Goal: Transaction & Acquisition: Purchase product/service

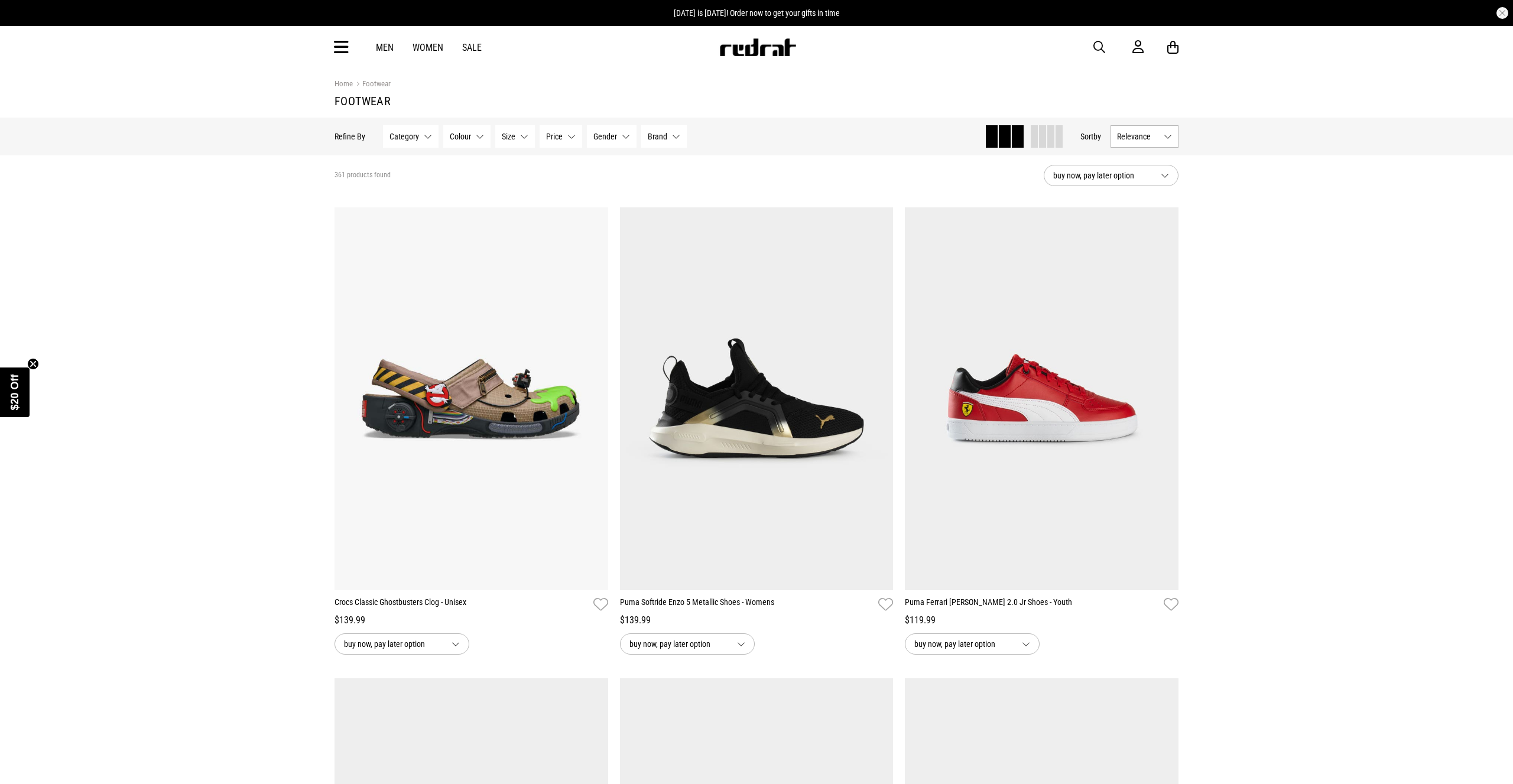
click at [507, 136] on span "Size" at bounding box center [509, 136] width 13 height 9
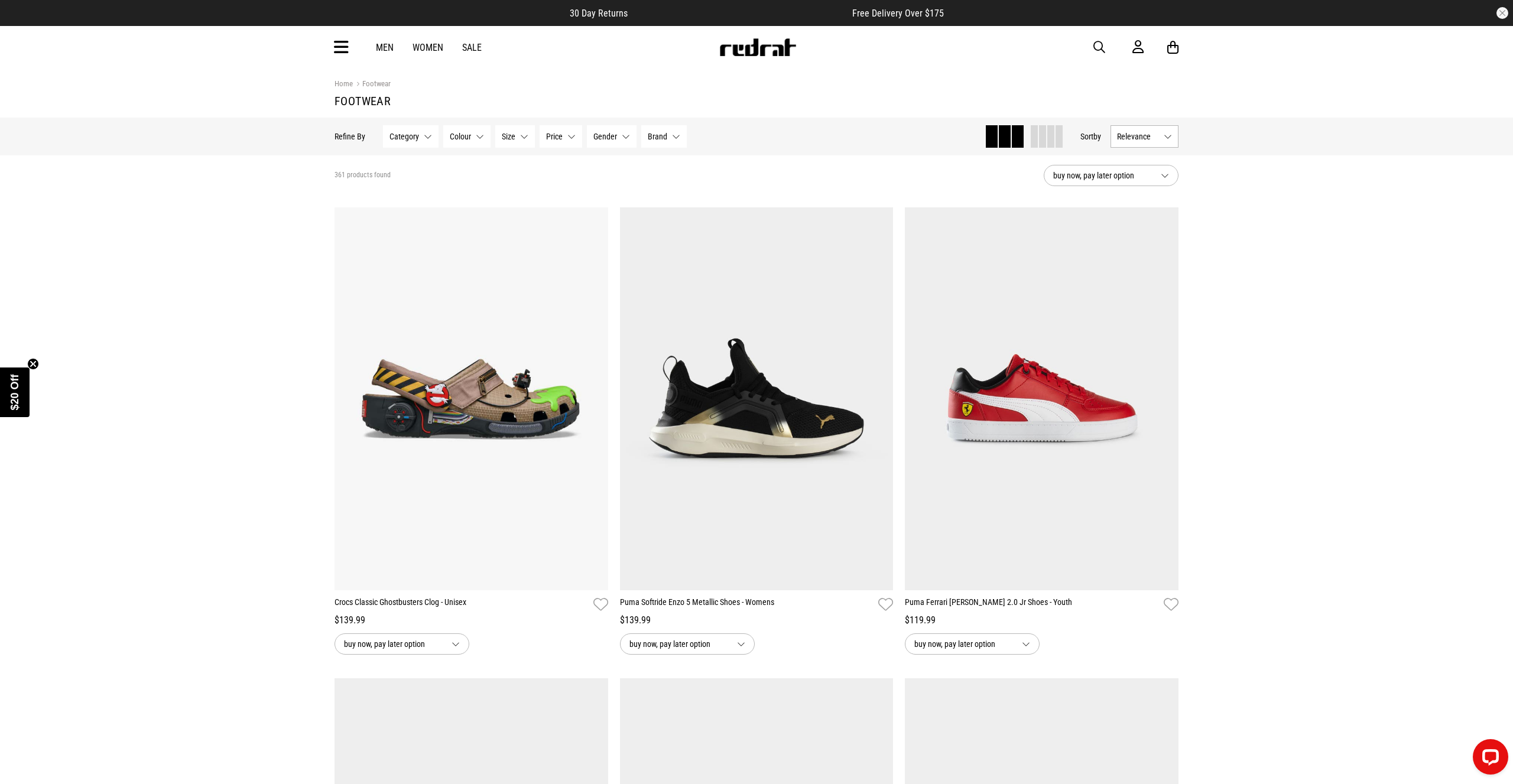
click at [340, 57] on icon at bounding box center [341, 47] width 15 height 19
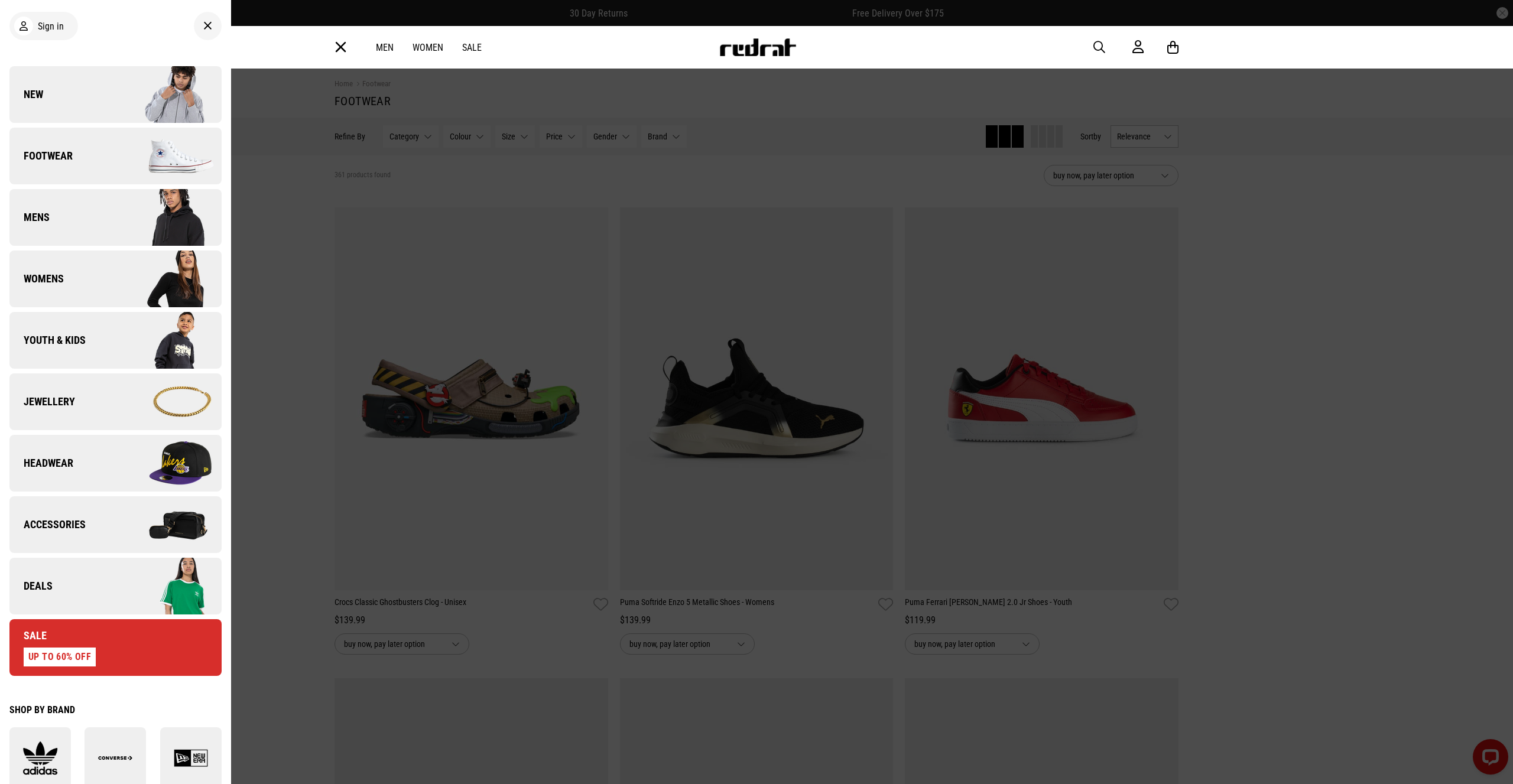
click at [72, 341] on span "Youth & Kids" at bounding box center [47, 340] width 76 height 14
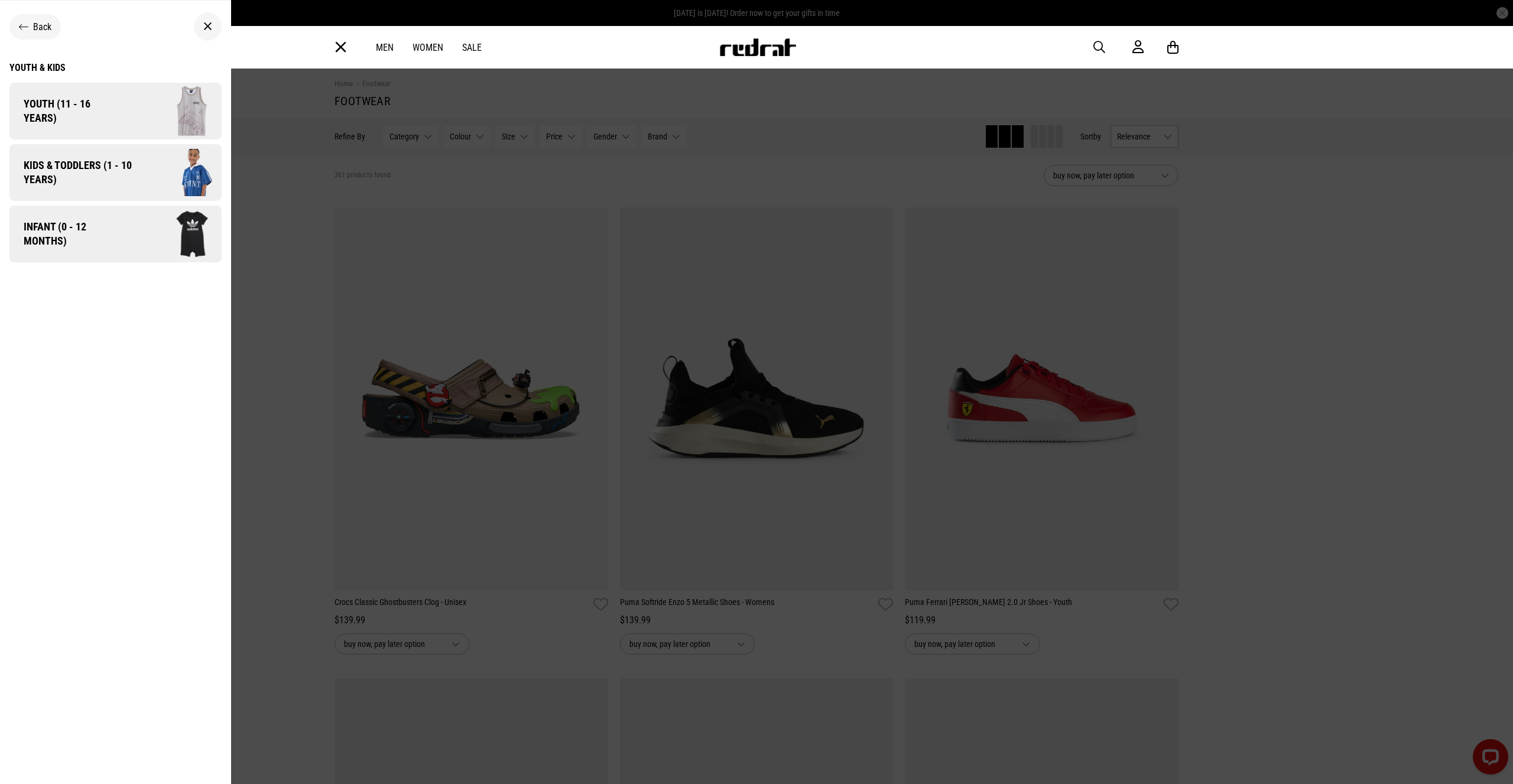
click at [110, 167] on span "Kids & Toddlers (1 - 10 years)" at bounding box center [73, 172] width 129 height 29
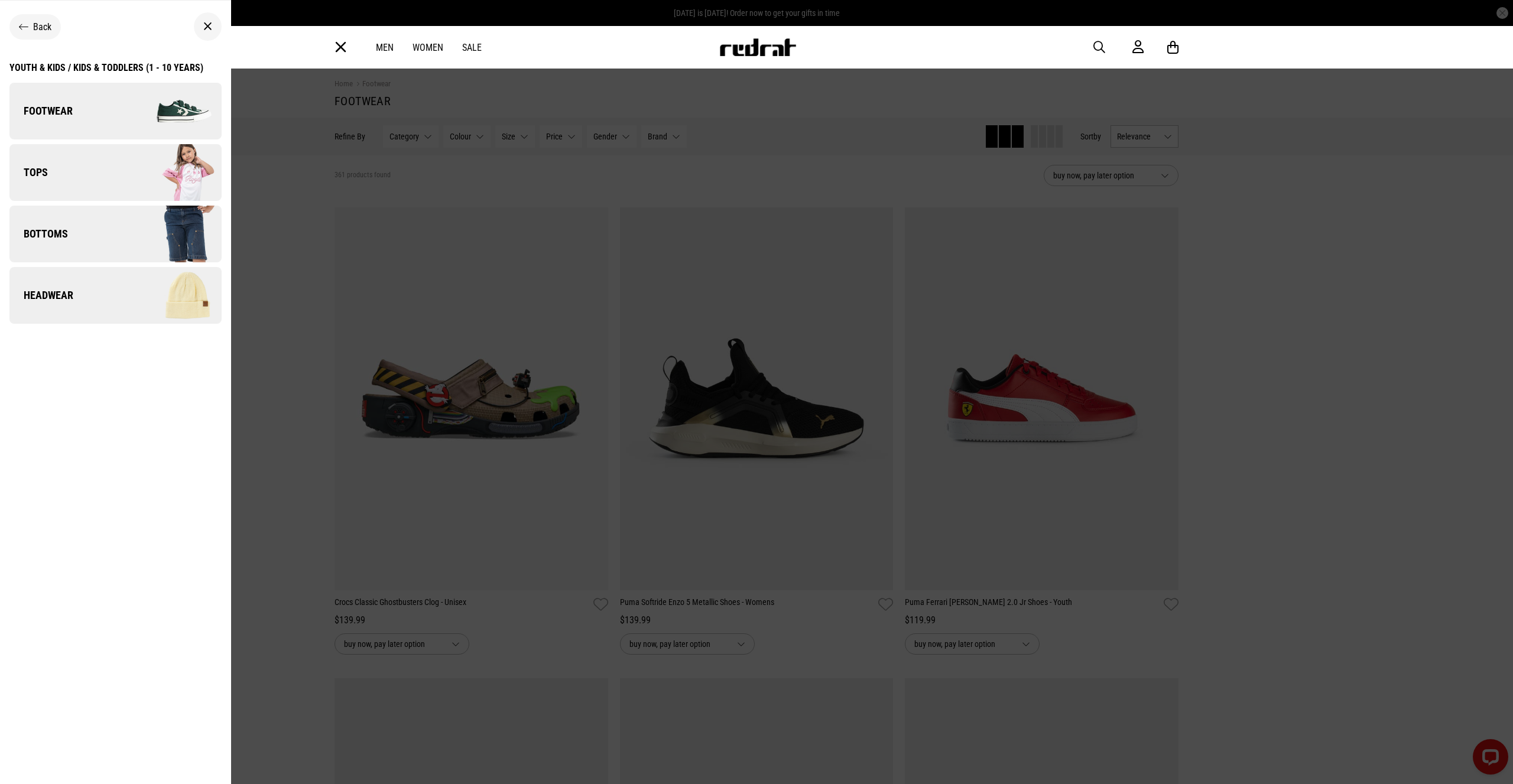
click at [90, 120] on link "Footwear" at bounding box center [115, 111] width 212 height 57
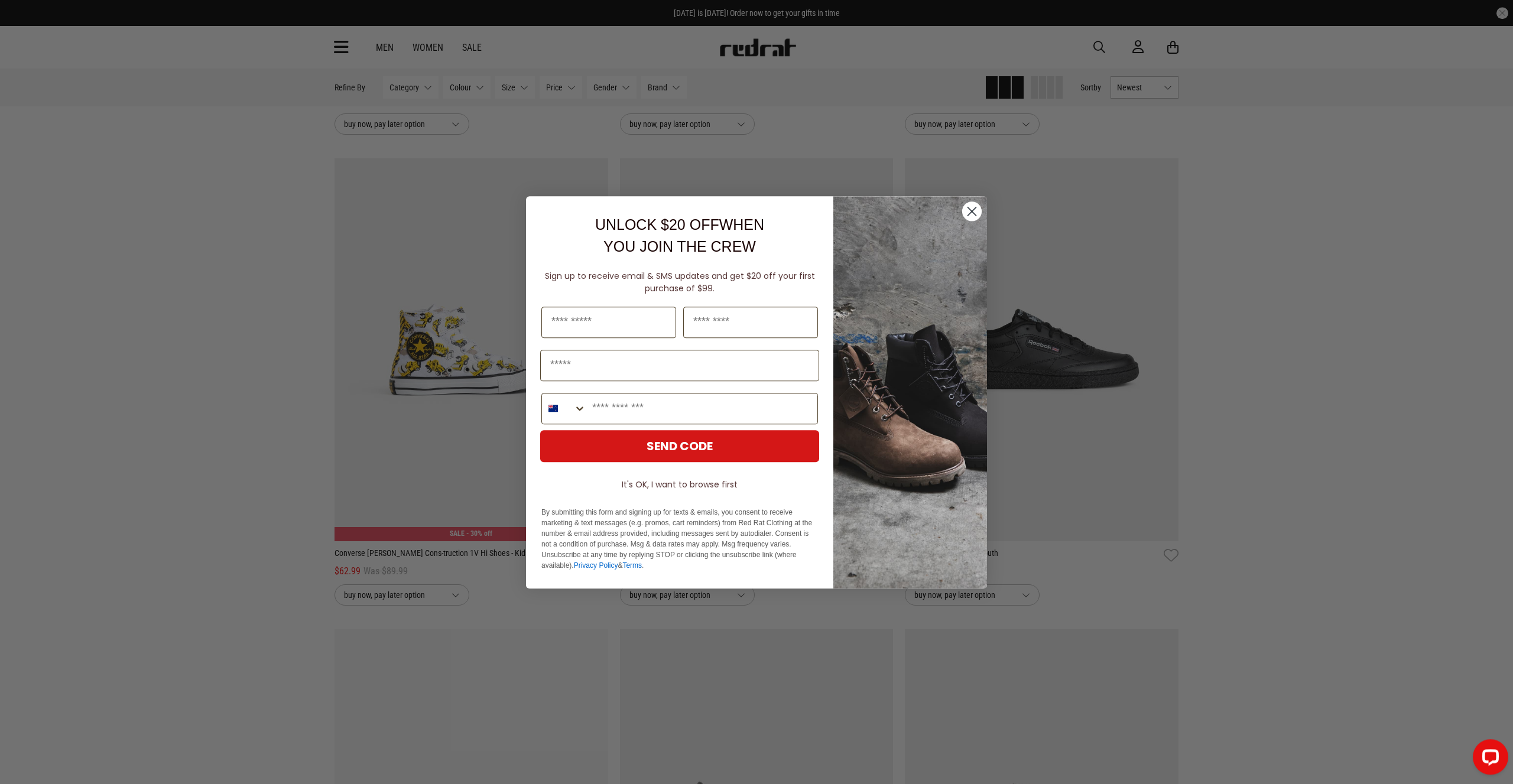
scroll to position [2411, 0]
click at [977, 206] on circle "Close dialog" at bounding box center [972, 210] width 19 height 19
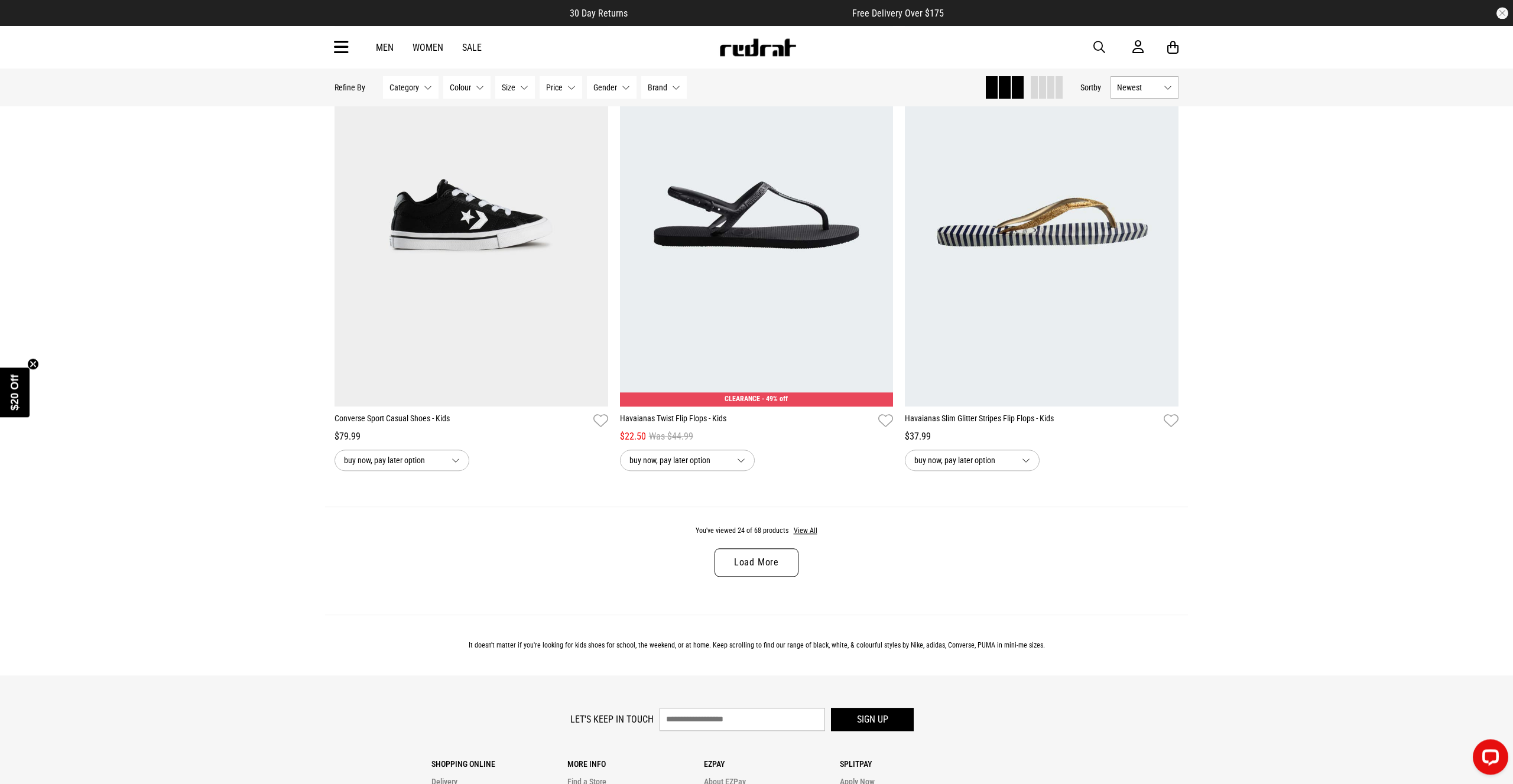
scroll to position [3496, 0]
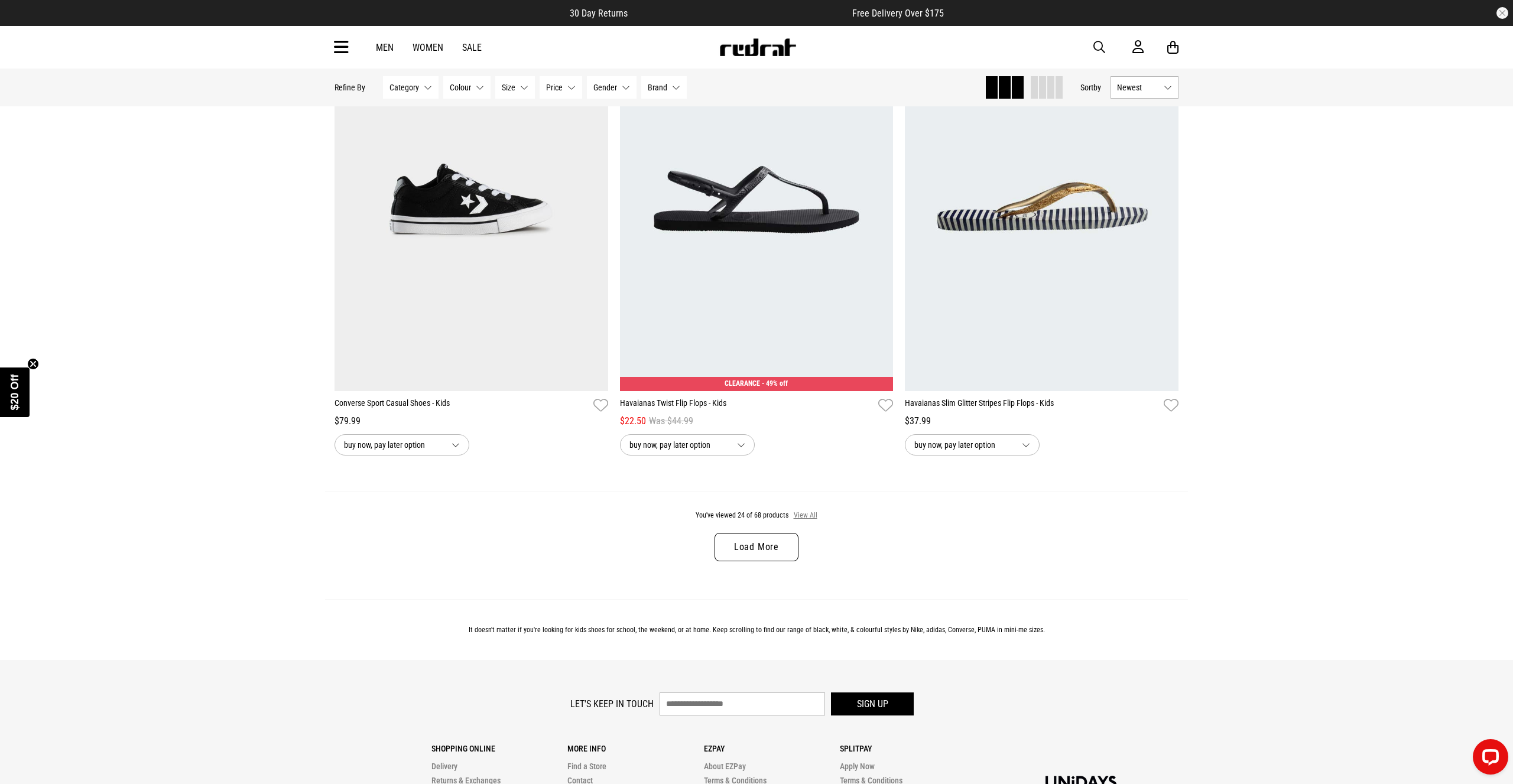
click at [813, 521] on button "View All" at bounding box center [806, 516] width 25 height 11
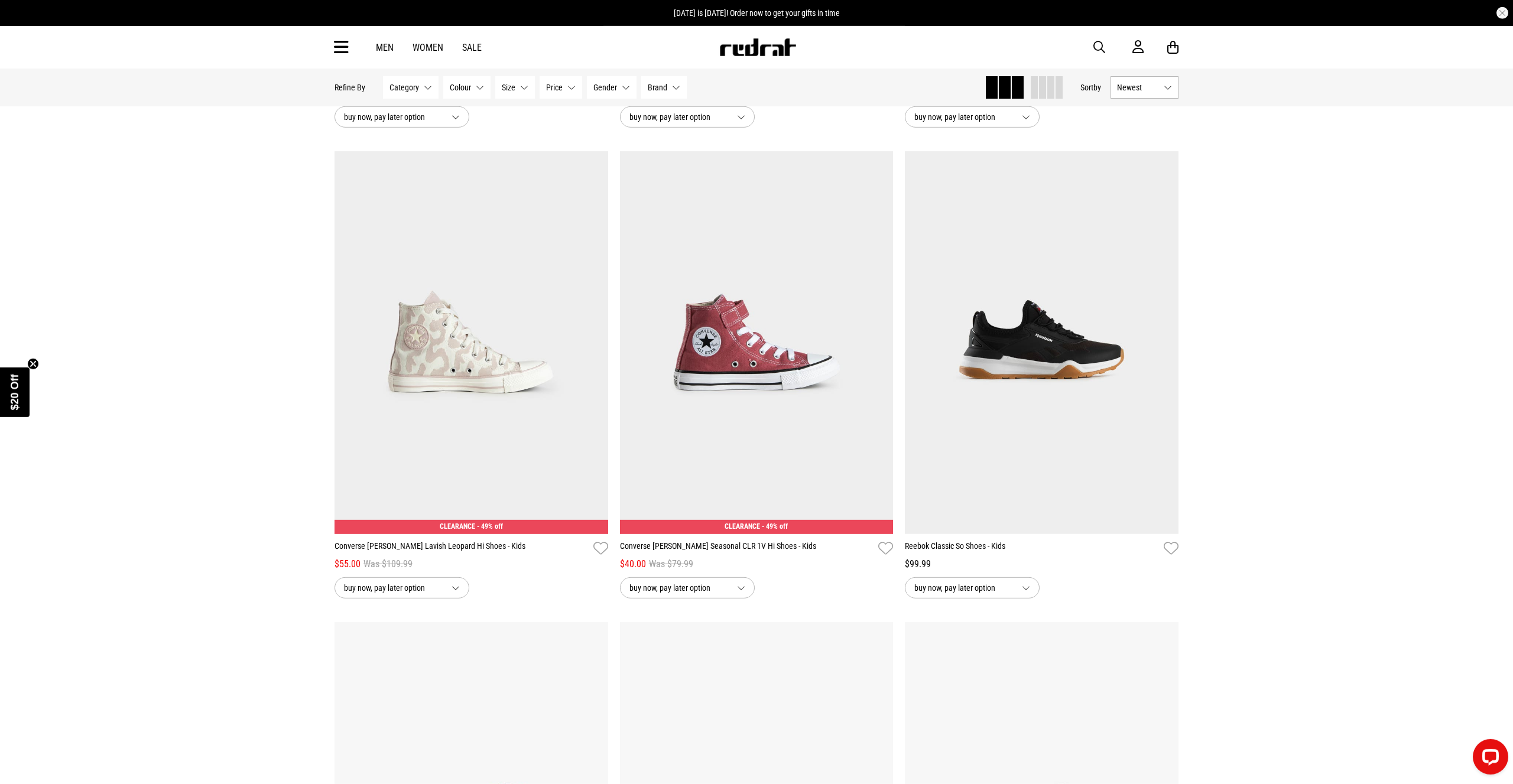
scroll to position [5304, 0]
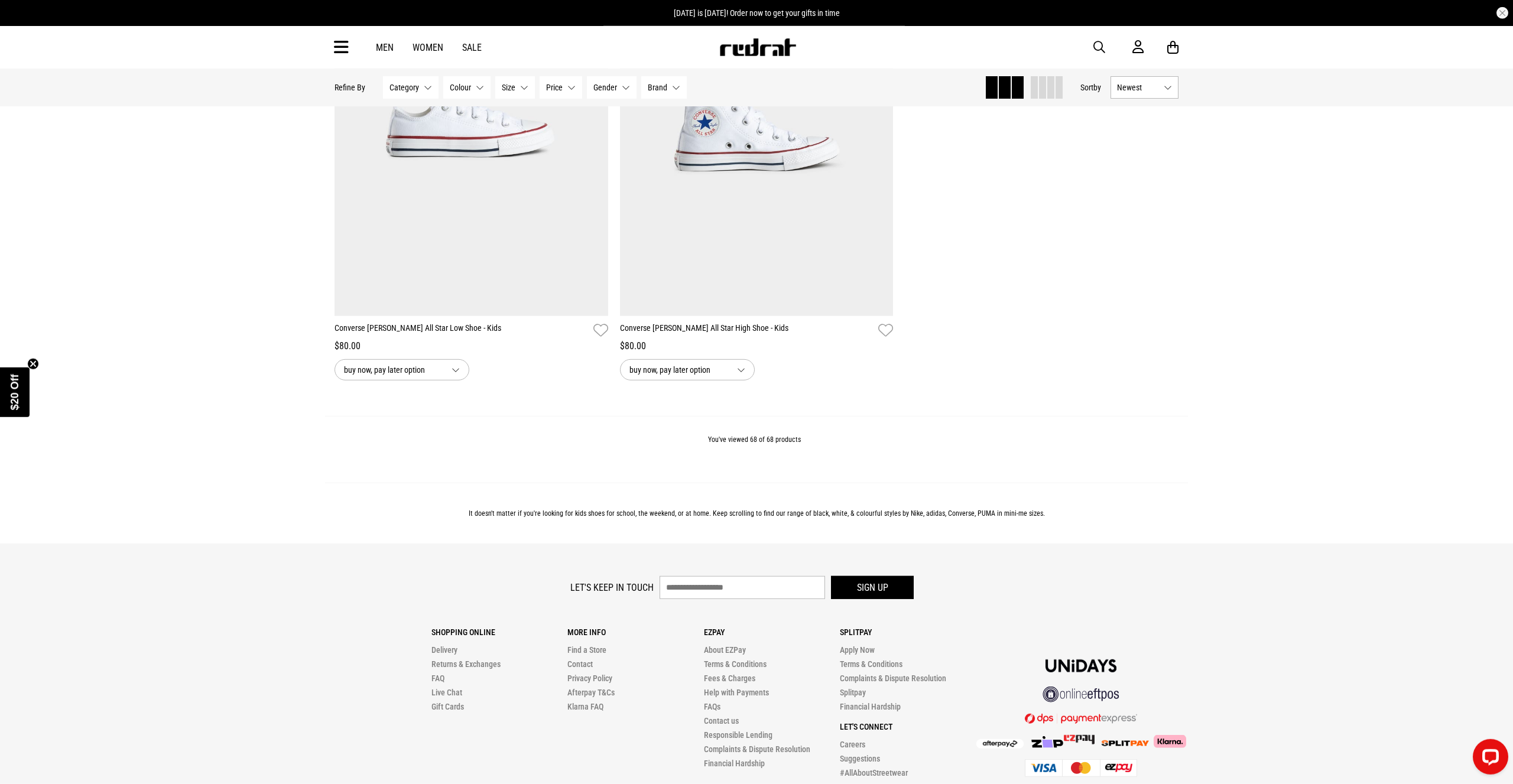
scroll to position [10734, 0]
